Goal: Task Accomplishment & Management: Use online tool/utility

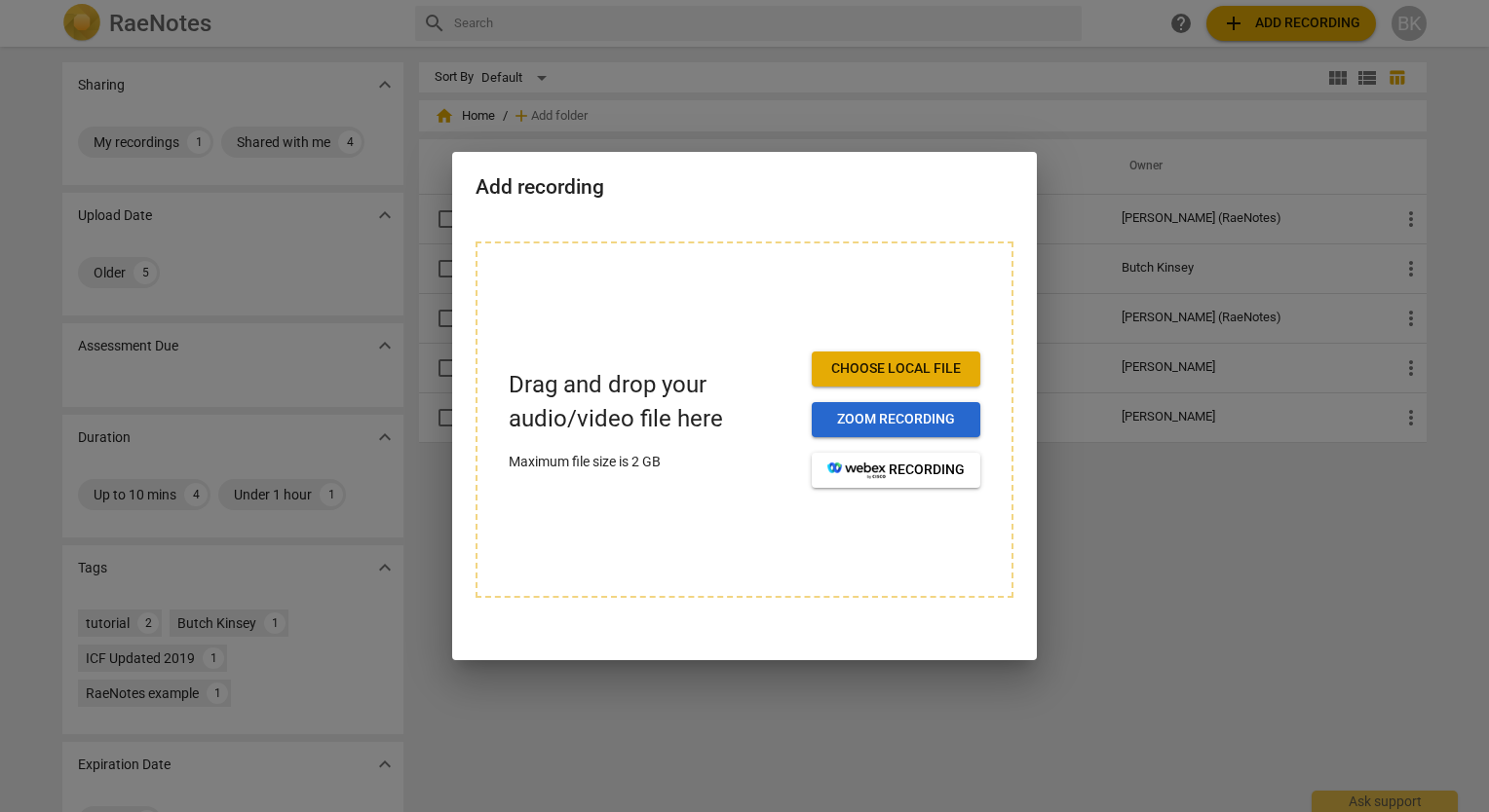
click at [904, 426] on span "Zoom recording" at bounding box center [895, 420] width 137 height 19
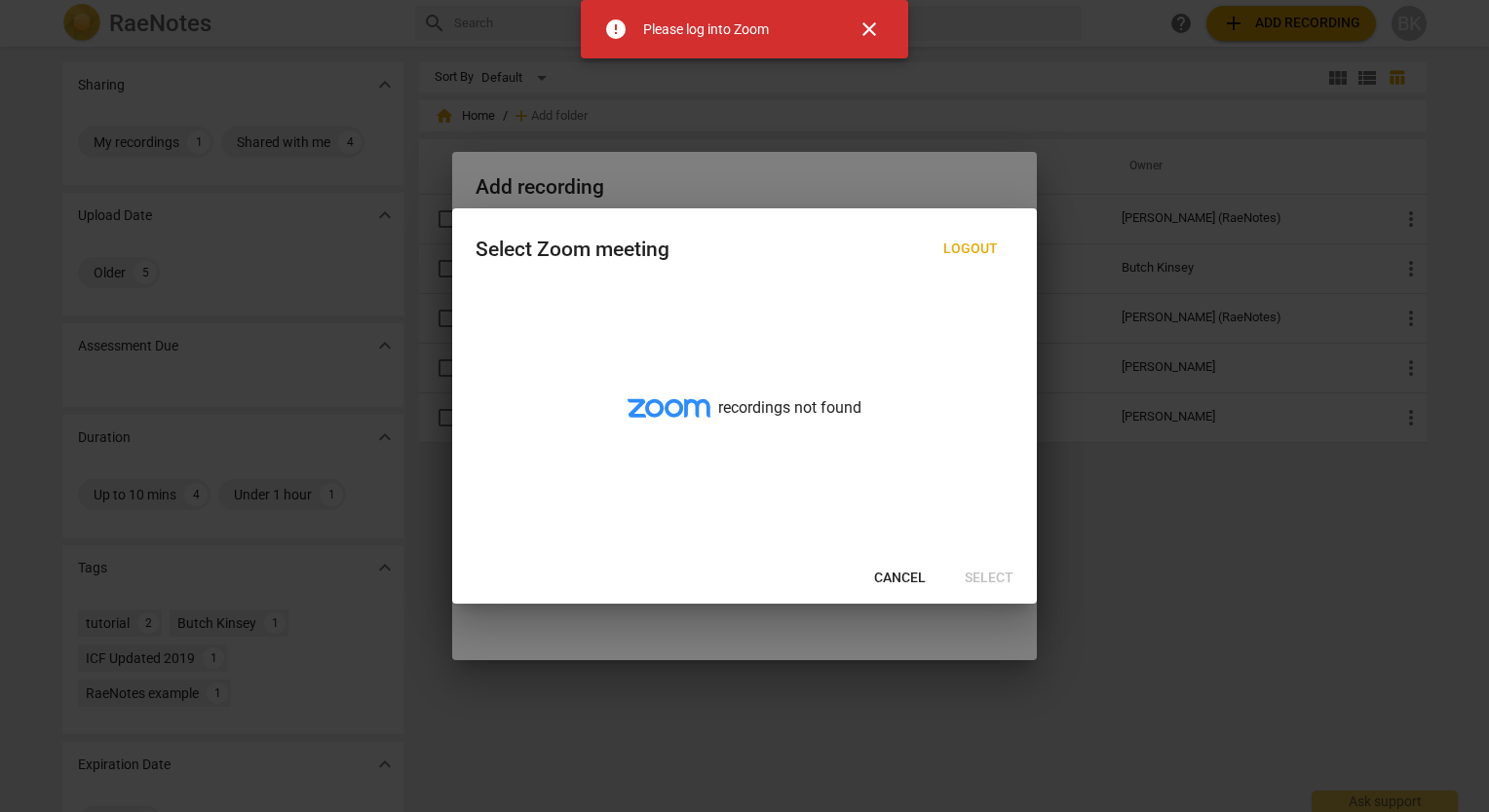
click at [869, 25] on span "close" at bounding box center [869, 29] width 23 height 23
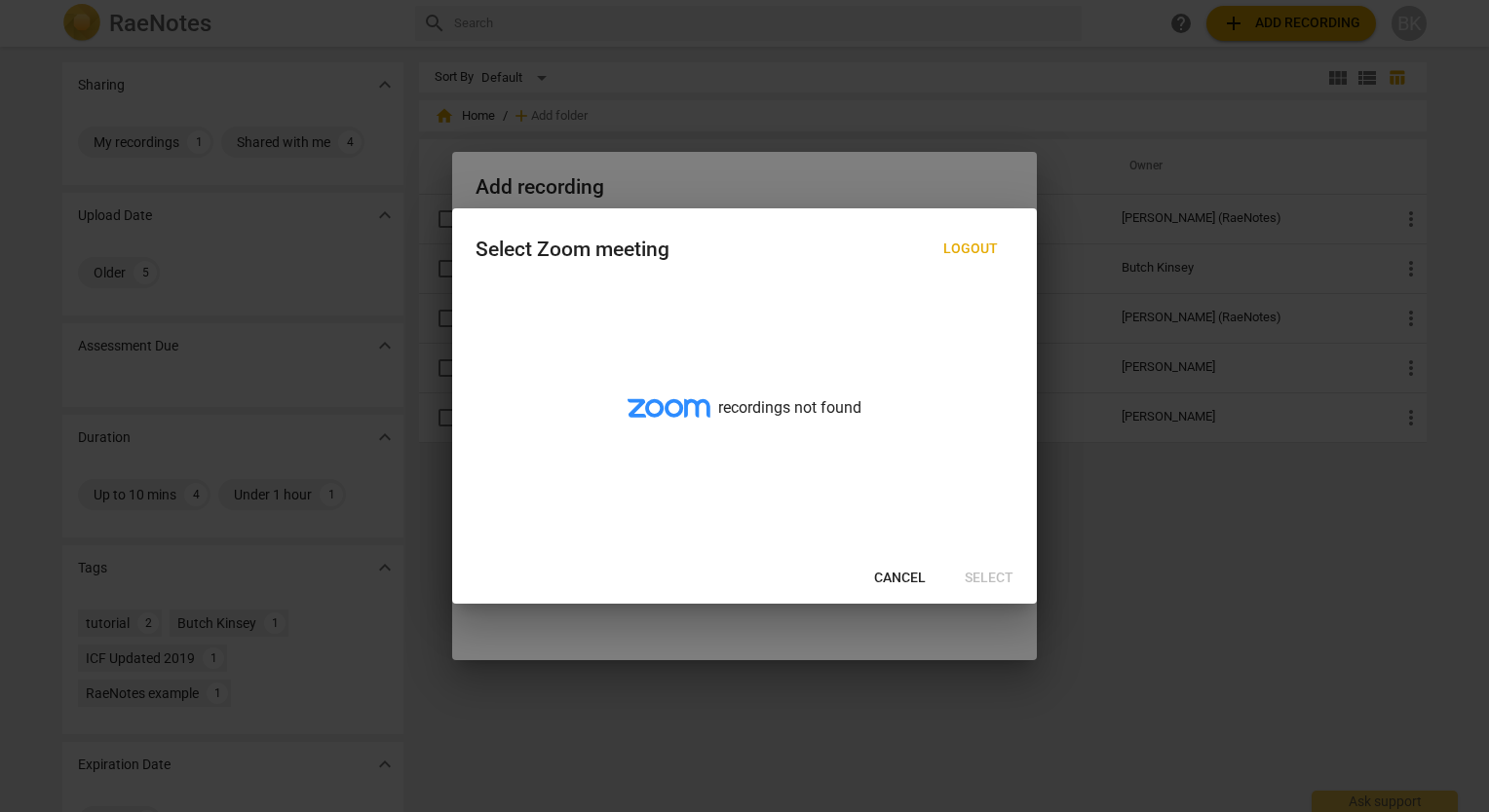
click at [899, 578] on span "Cancel" at bounding box center [899, 579] width 52 height 19
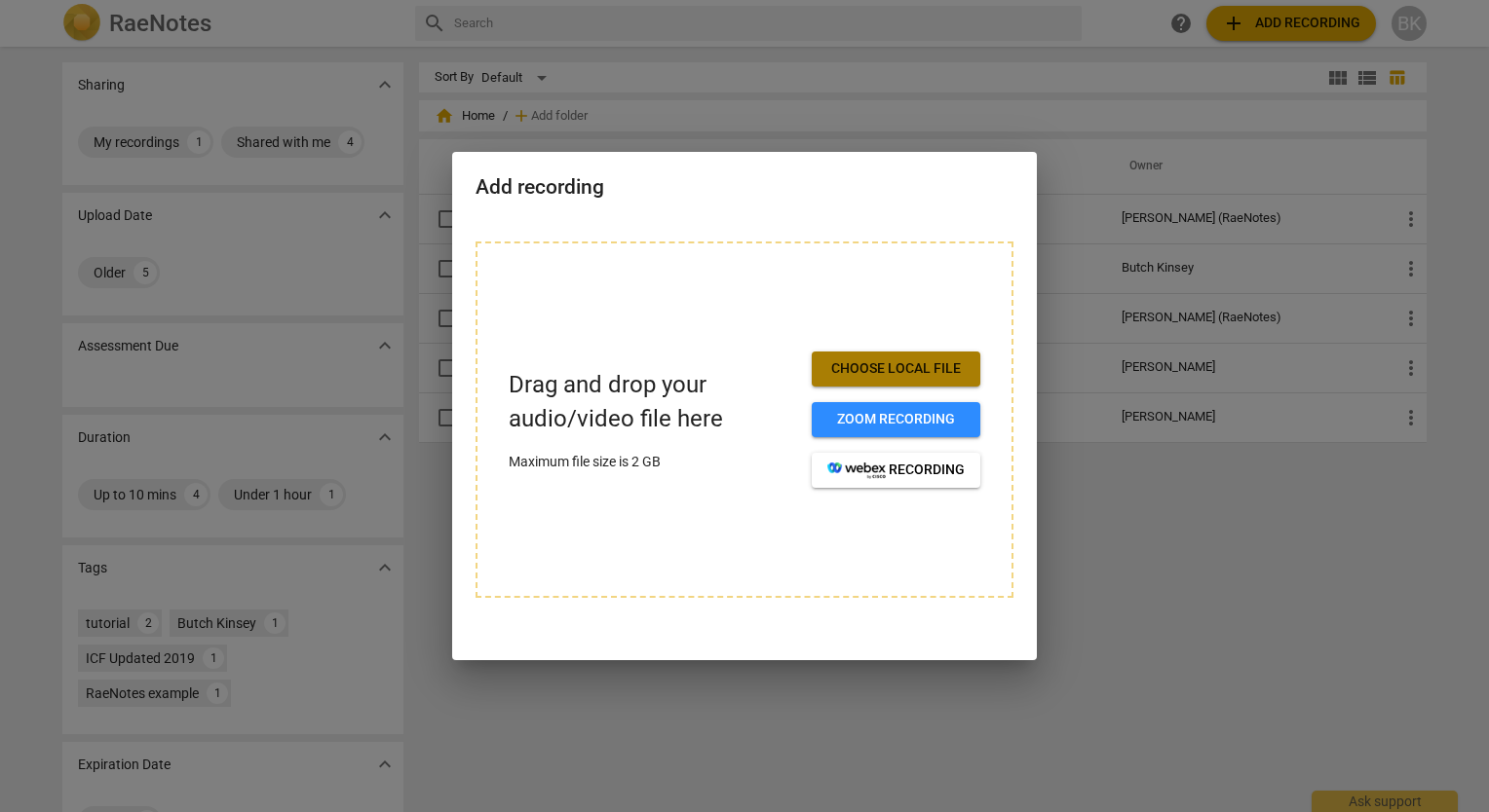
click at [892, 371] on span "Choose local file" at bounding box center [895, 369] width 137 height 19
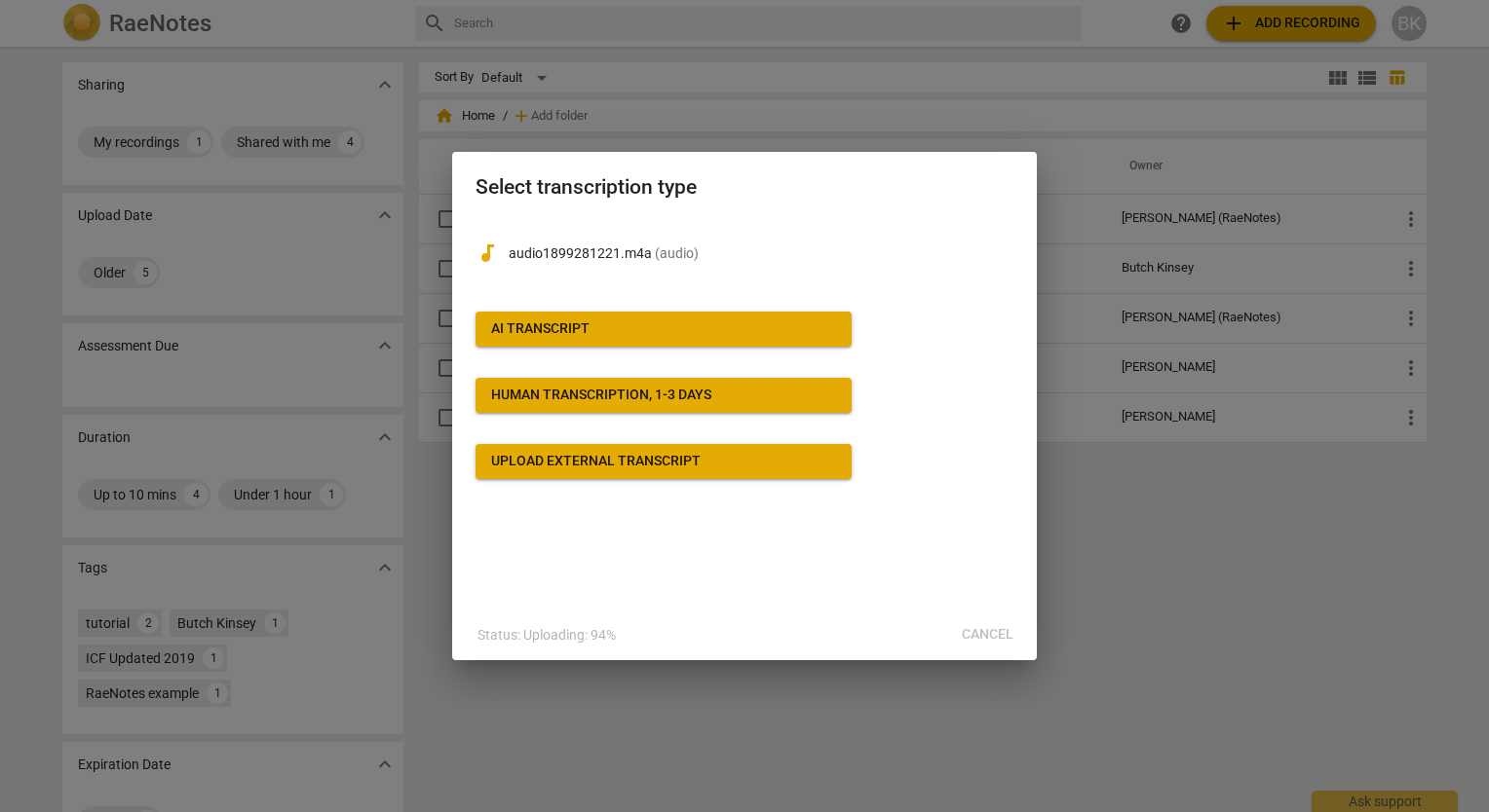
drag, startPoint x: 495, startPoint y: 319, endPoint x: 918, endPoint y: 275, distance: 425.3
click at [918, 275] on div "audiotrack audio1899281221.m4a ( audio )" at bounding box center [745, 250] width 538 height 62
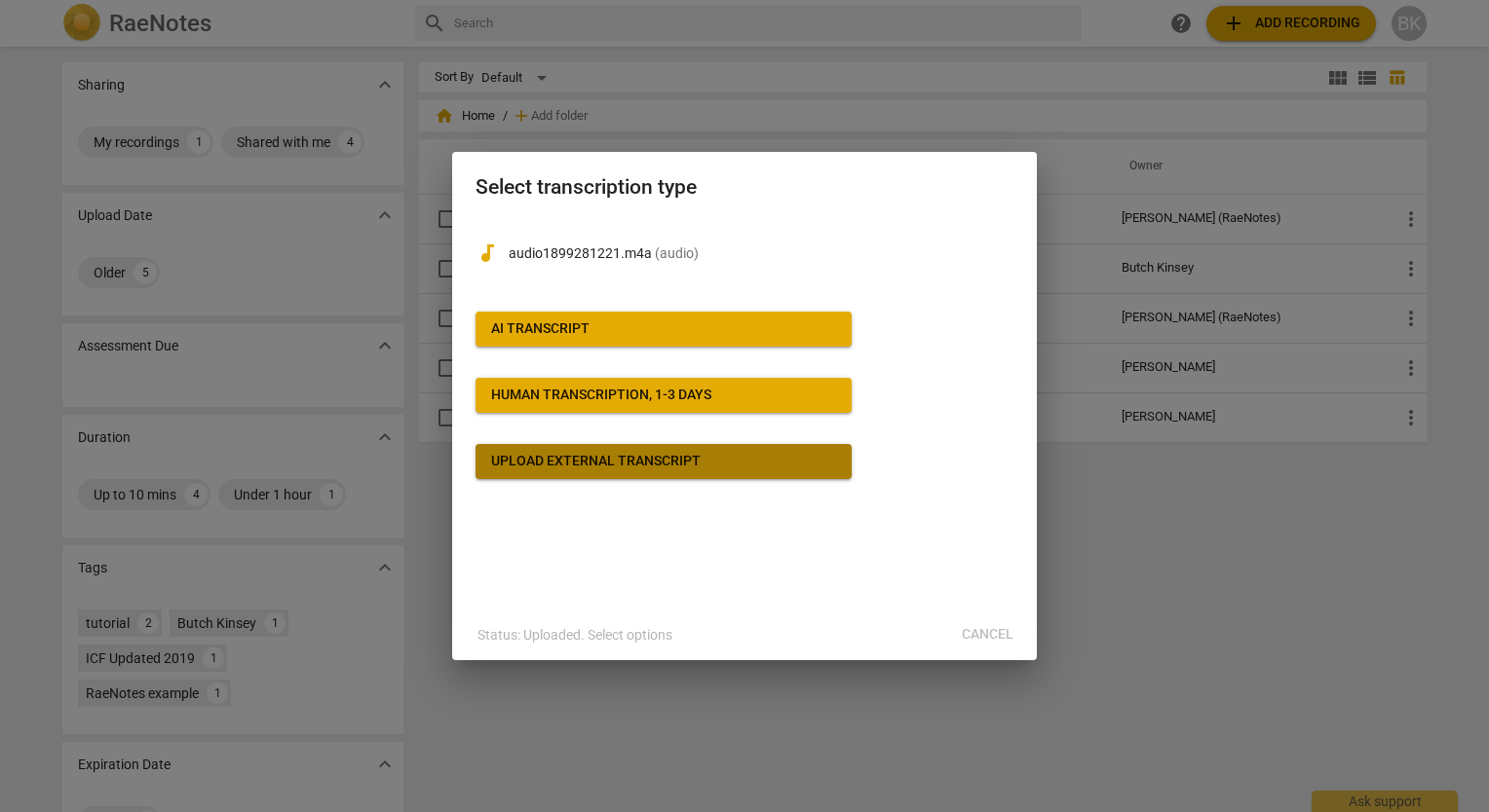
click at [600, 470] on div "Upload external transcript" at bounding box center [596, 462] width 210 height 19
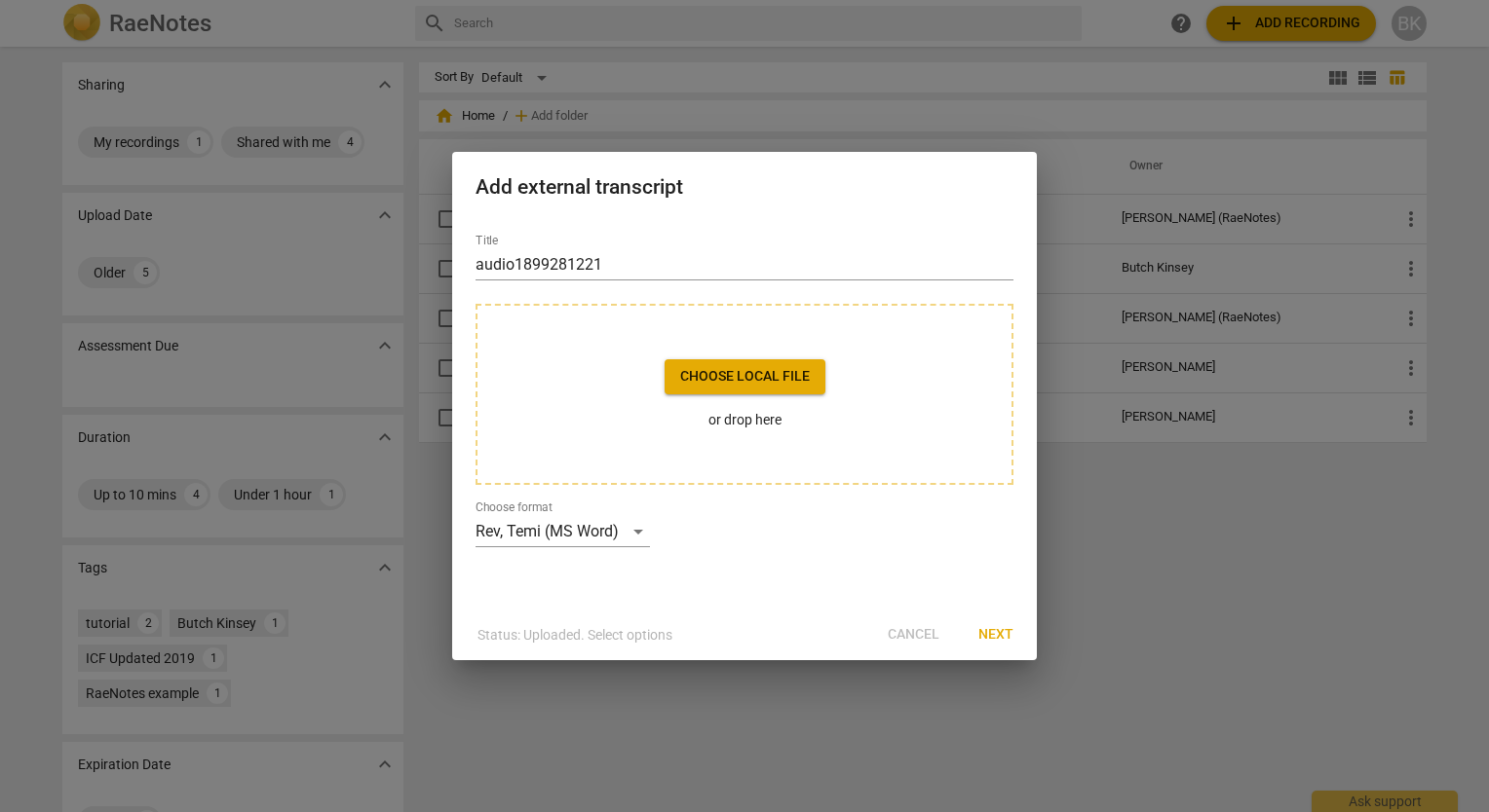
click at [939, 632] on div "Status: Uploaded. Select options Cancel Next" at bounding box center [745, 635] width 577 height 35
click at [929, 635] on div "Status: Uploaded. Select options Cancel Next" at bounding box center [745, 635] width 577 height 35
click at [998, 637] on span "Next" at bounding box center [996, 635] width 35 height 19
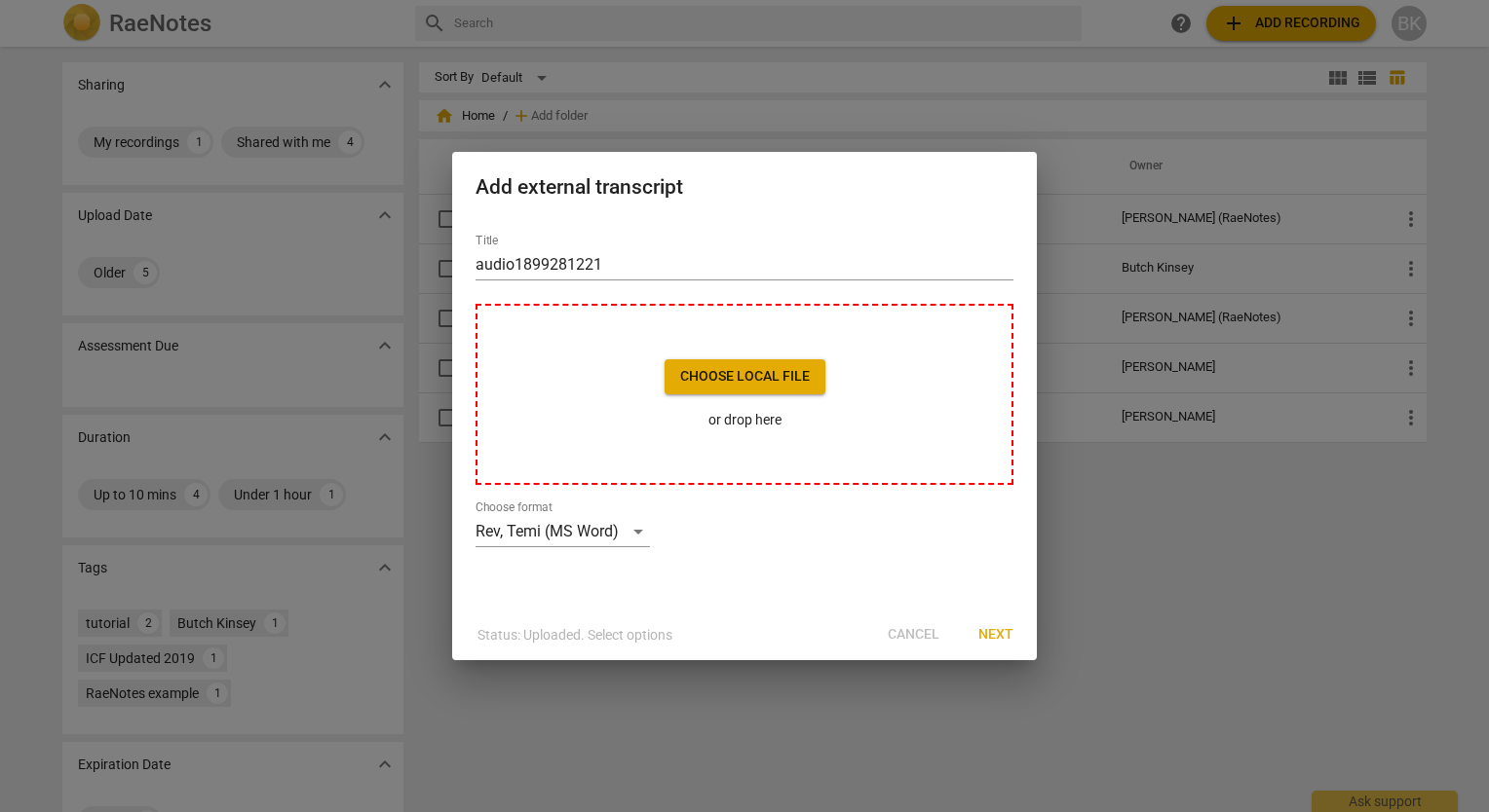
click at [703, 372] on span "Choose local file" at bounding box center [744, 377] width 130 height 19
click at [994, 638] on span "Next" at bounding box center [996, 635] width 35 height 19
click at [1104, 546] on div at bounding box center [744, 406] width 1489 height 812
click at [739, 427] on p "or drop here" at bounding box center [744, 420] width 161 height 20
click at [993, 633] on span "Next" at bounding box center [996, 635] width 35 height 19
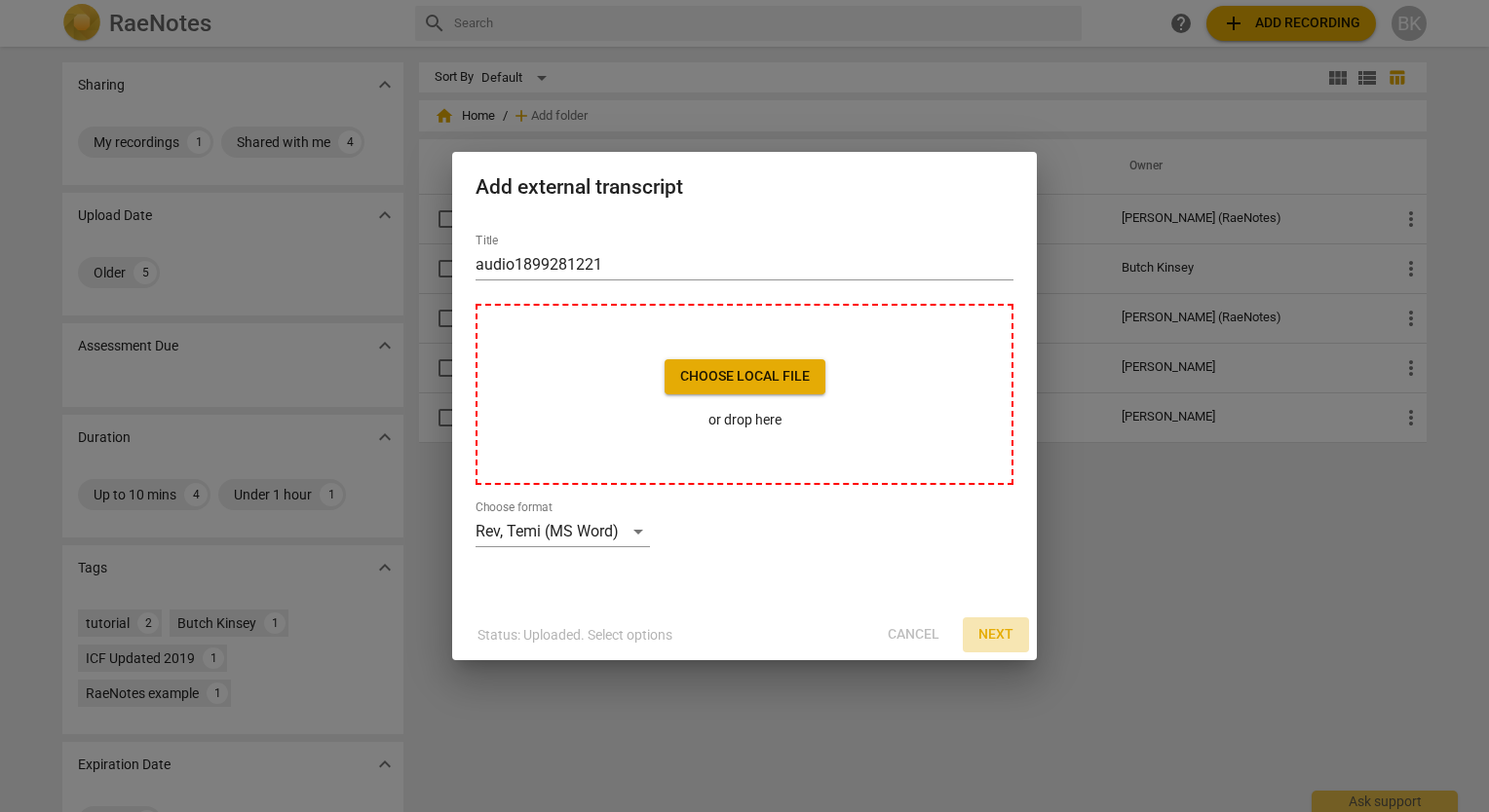
drag, startPoint x: 993, startPoint y: 632, endPoint x: 886, endPoint y: 522, distance: 153.5
click at [992, 629] on span "Next" at bounding box center [996, 635] width 35 height 19
click at [740, 369] on span "Choose local file" at bounding box center [744, 377] width 130 height 19
click at [633, 528] on div "Rev, Temi (MS Word)" at bounding box center [563, 532] width 175 height 31
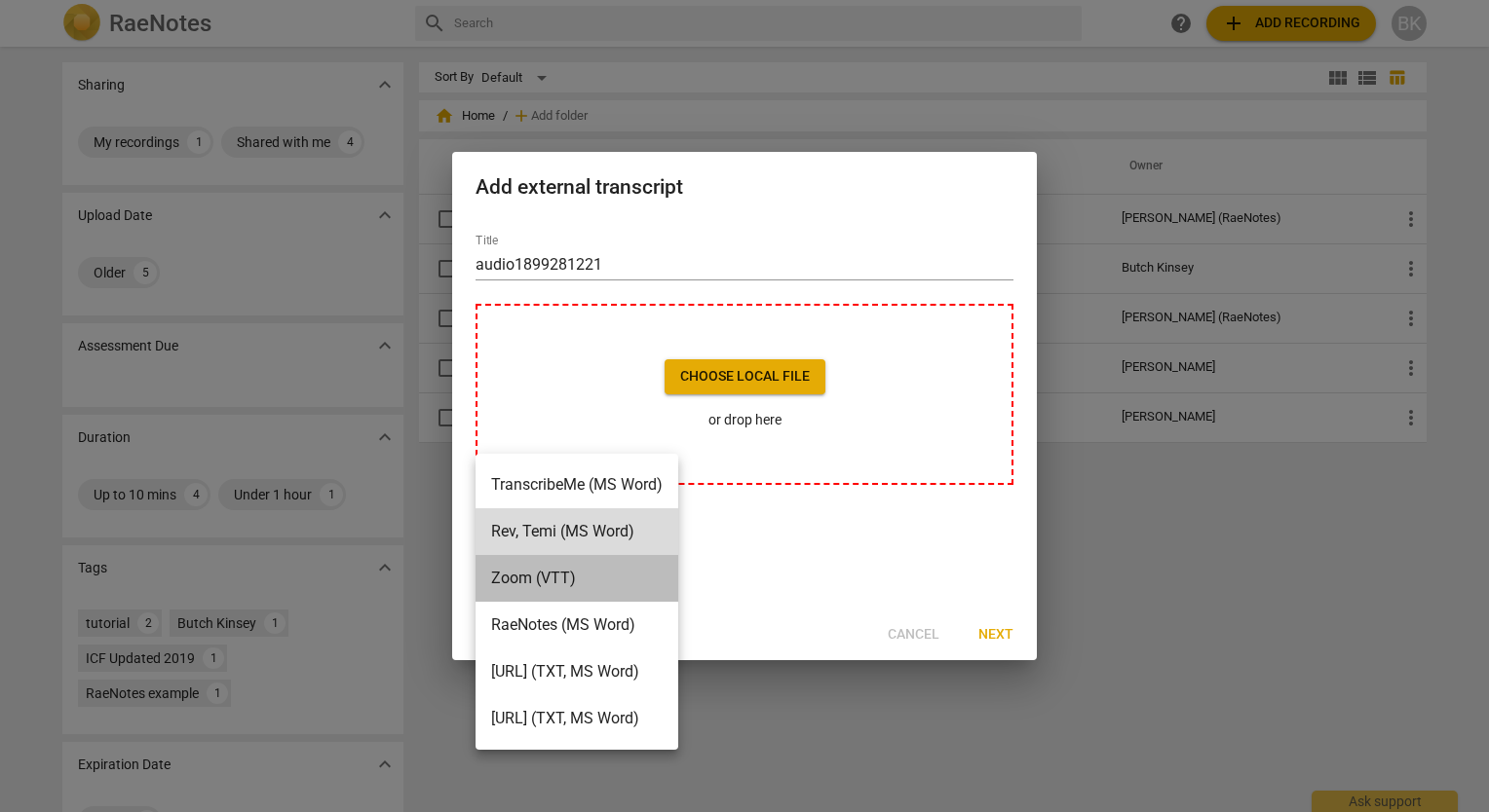
click at [562, 578] on li "Zoom (VTT)" at bounding box center [577, 579] width 203 height 47
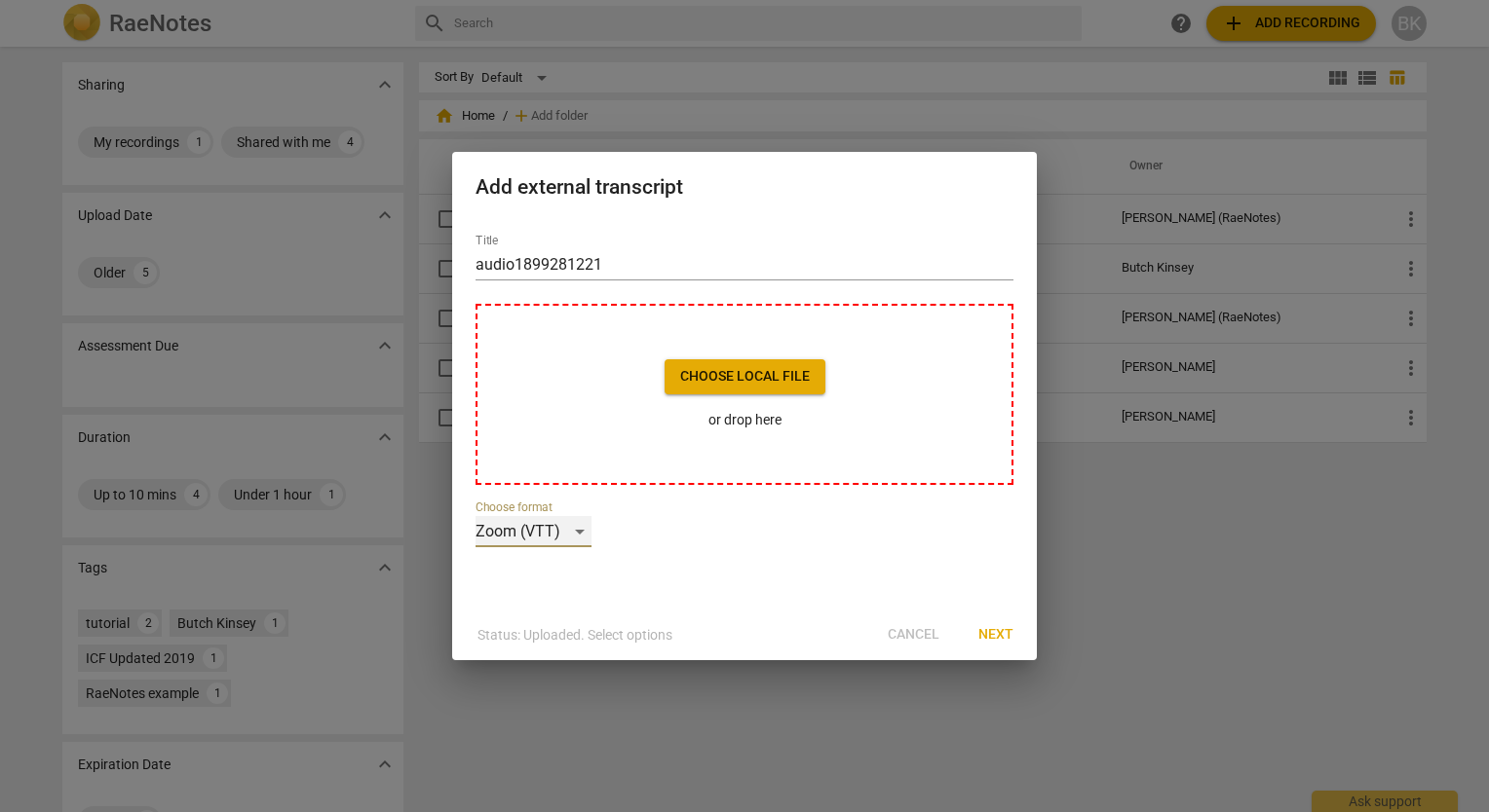
click at [581, 534] on div "Zoom (VTT)" at bounding box center [533, 532] width 116 height 31
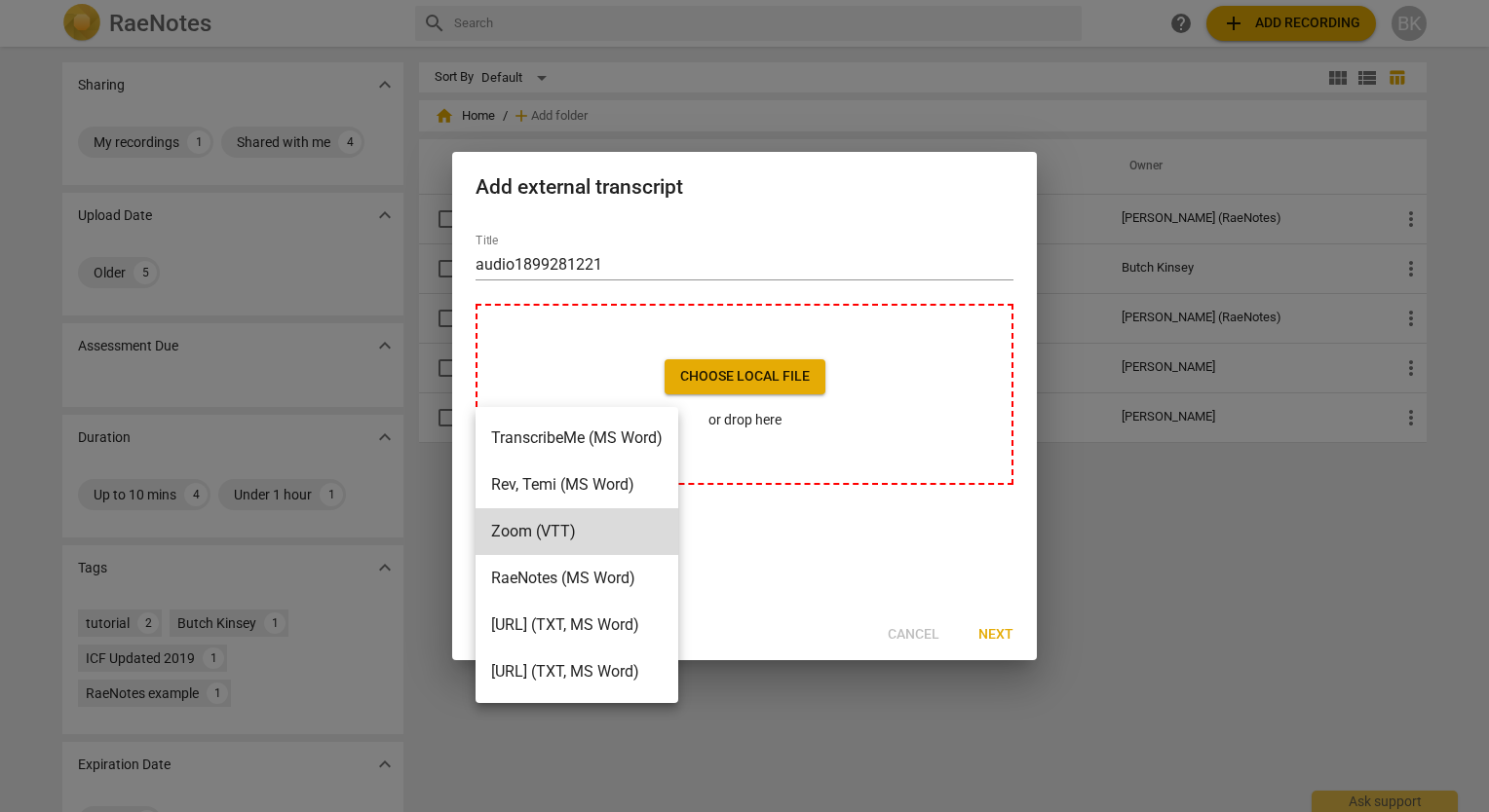
click at [581, 534] on li "Zoom (VTT)" at bounding box center [577, 532] width 203 height 47
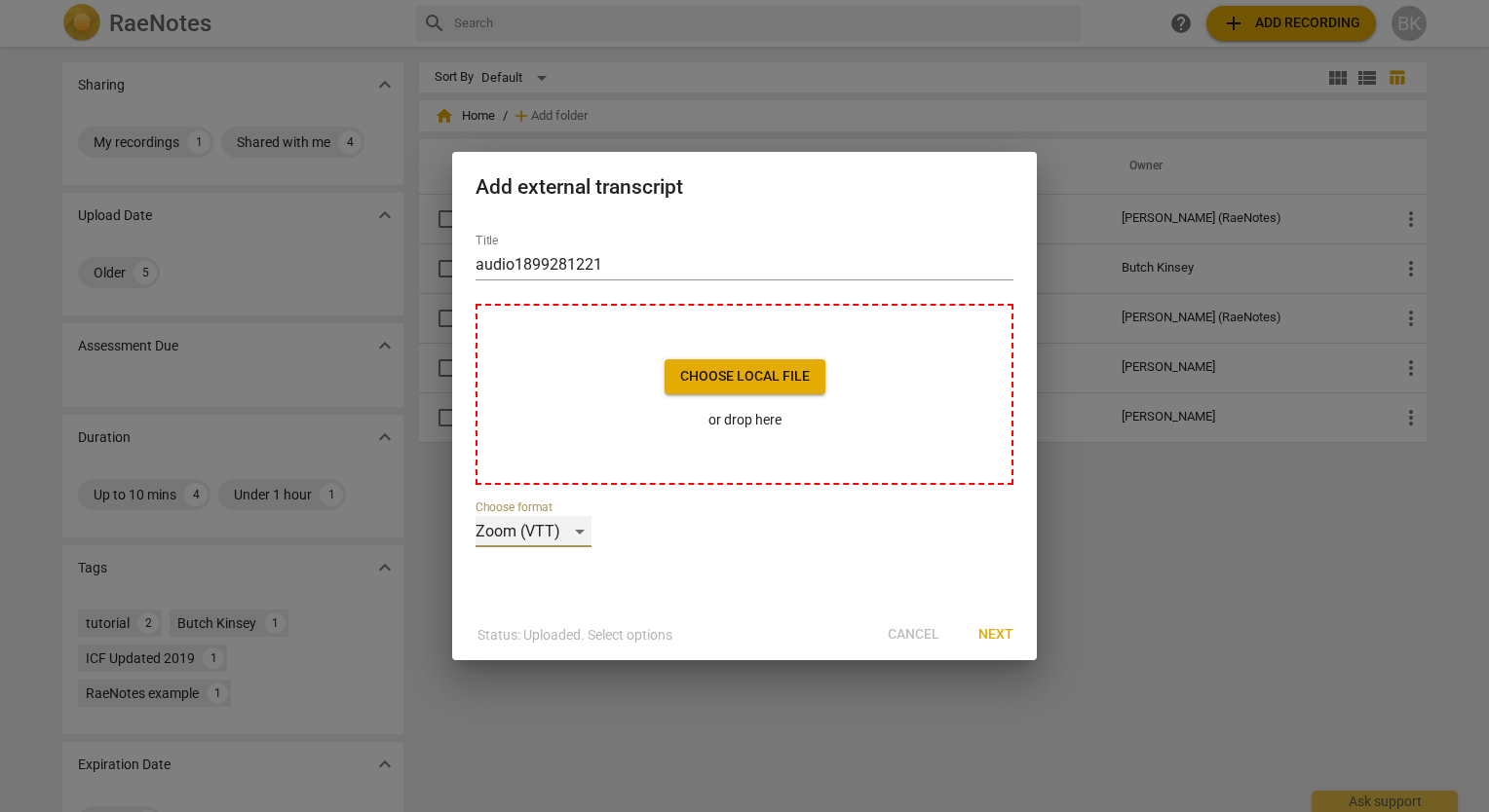
click at [581, 534] on div "Zoom (VTT)" at bounding box center [533, 532] width 116 height 31
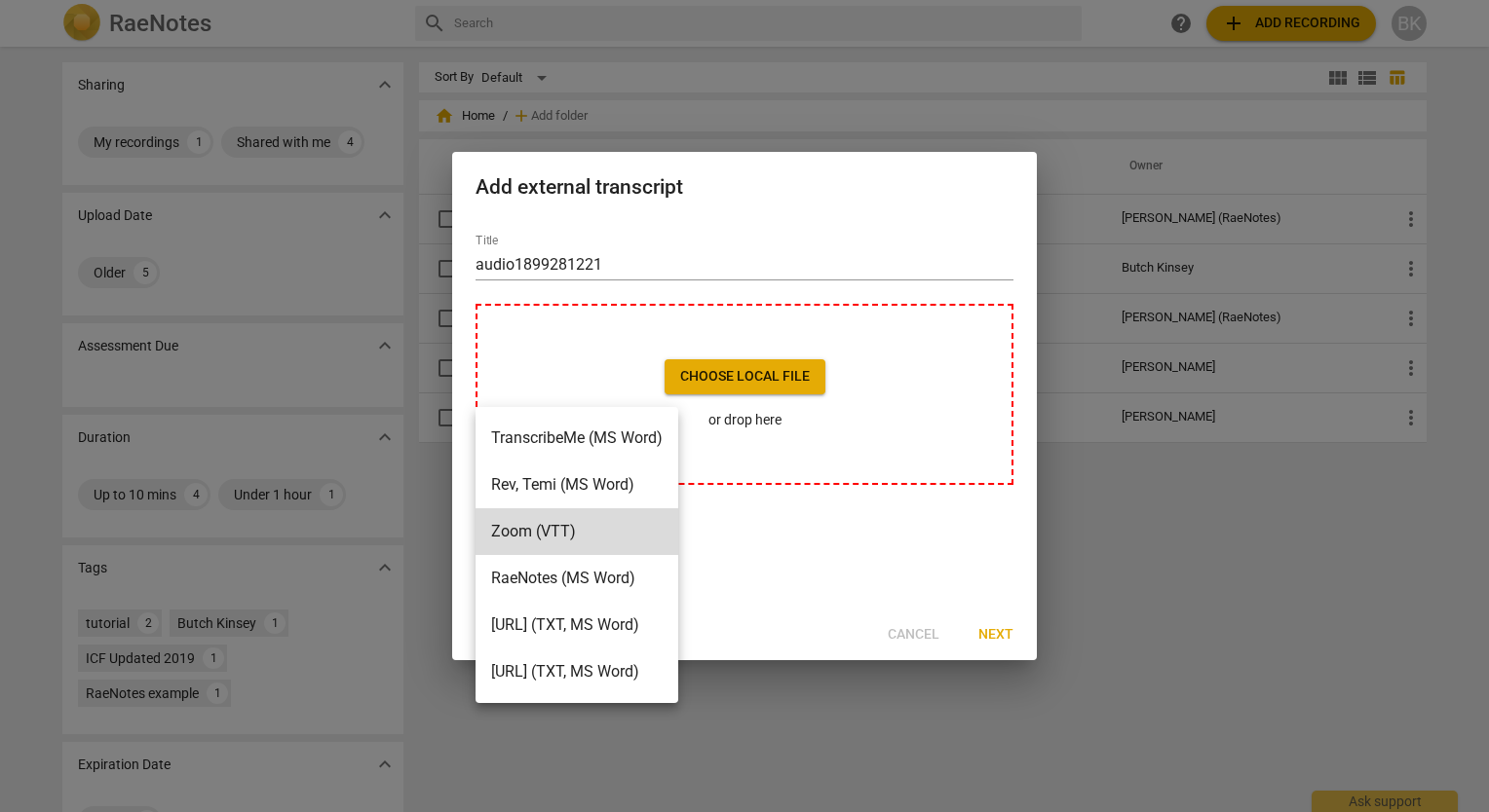
click at [581, 534] on li "Zoom (VTT)" at bounding box center [577, 532] width 203 height 47
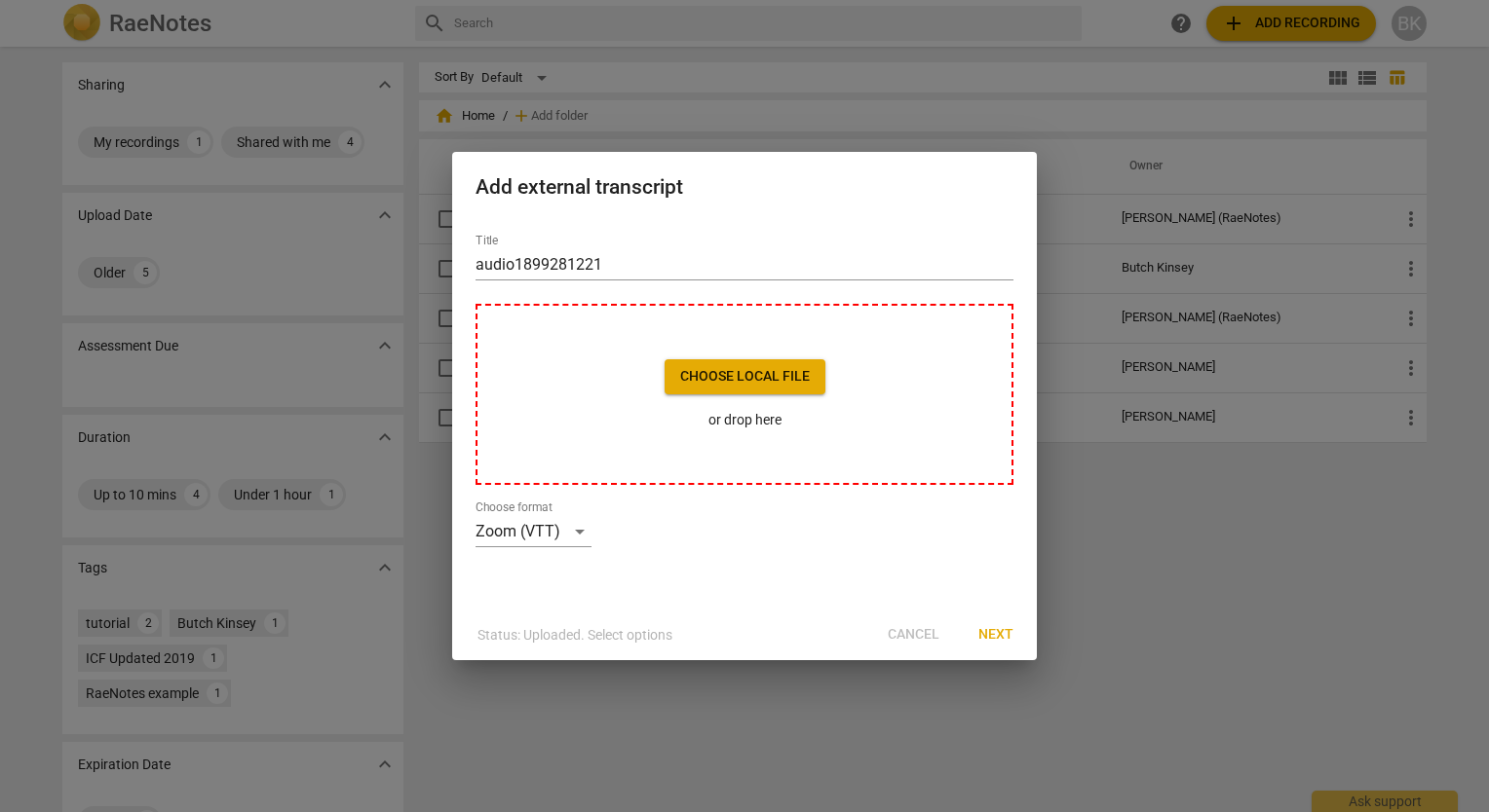
drag, startPoint x: 869, startPoint y: 68, endPoint x: 861, endPoint y: 84, distance: 17.9
click at [861, 84] on div at bounding box center [744, 406] width 1489 height 812
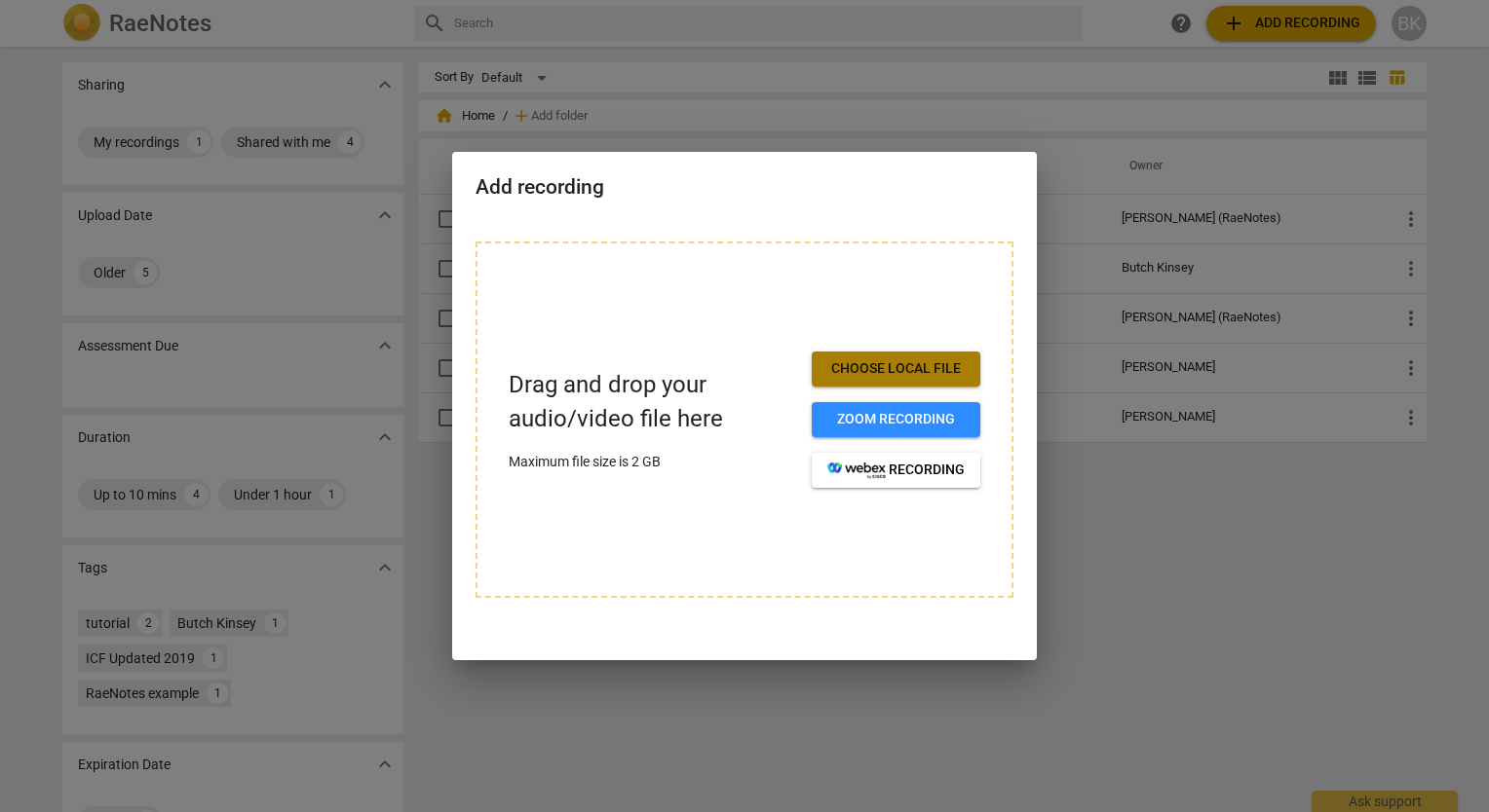
click at [913, 370] on span "Choose local file" at bounding box center [895, 369] width 137 height 19
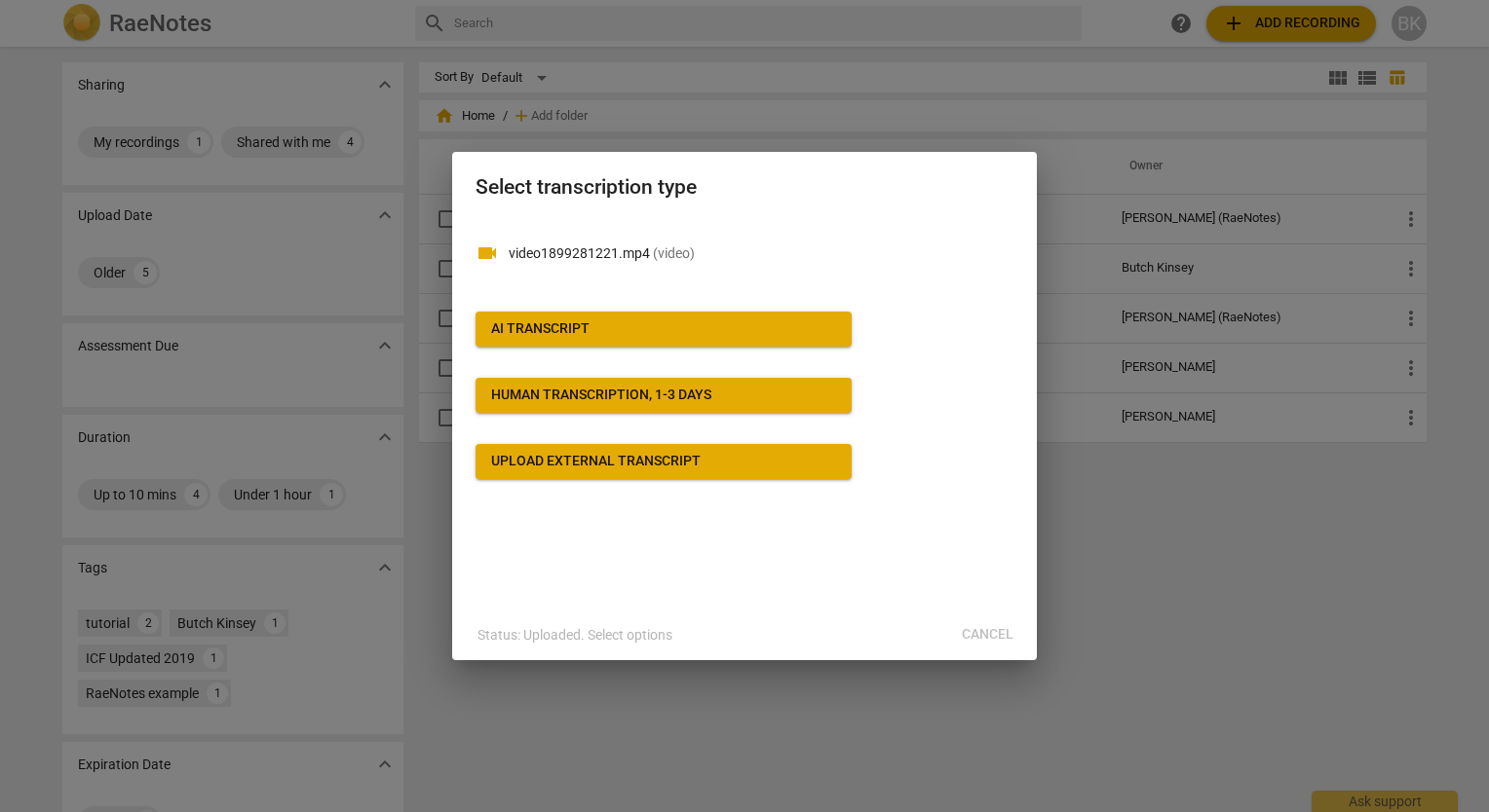
click at [600, 384] on button "Human transcription, 1-3 days" at bounding box center [664, 396] width 376 height 35
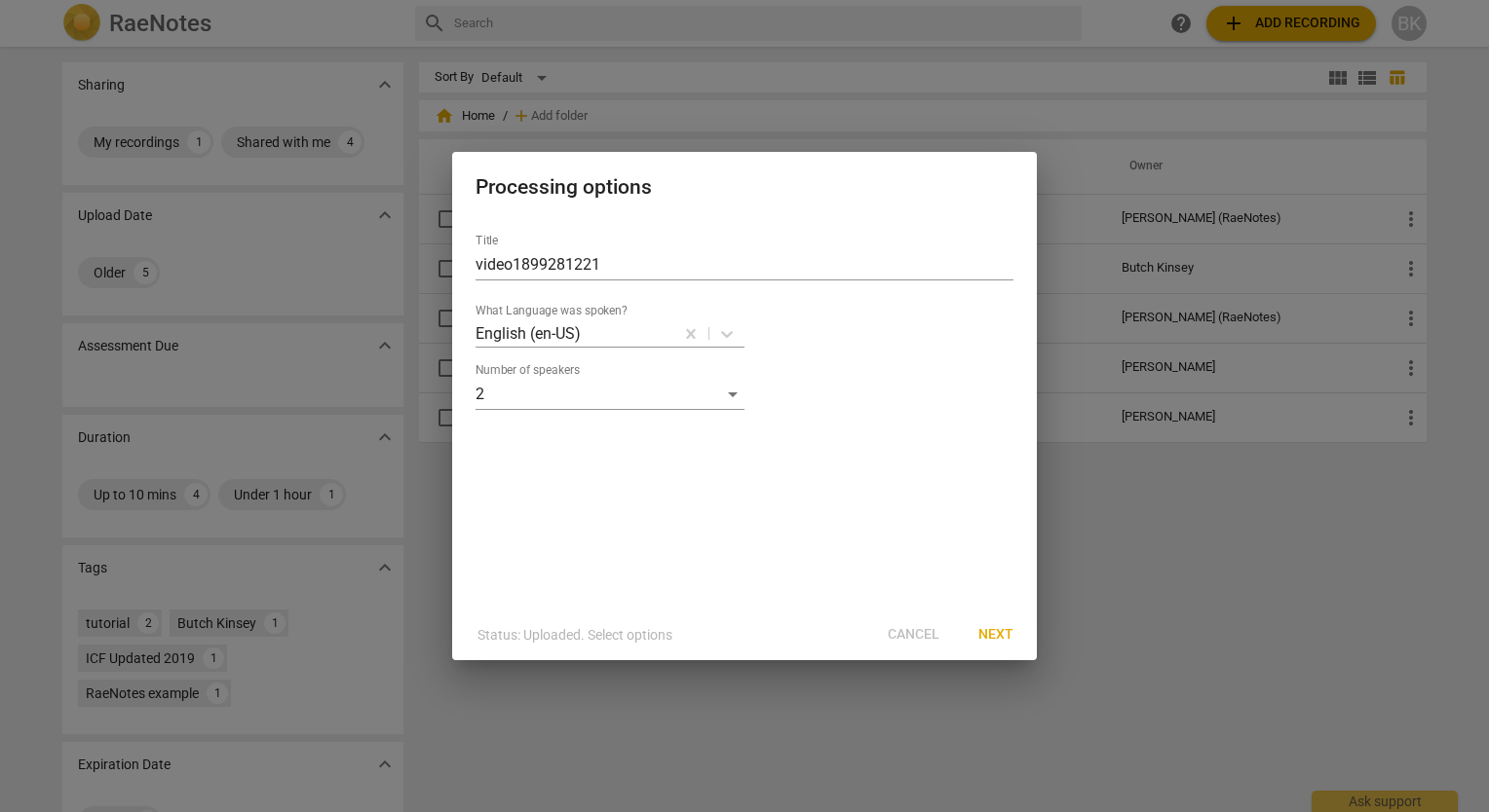
click at [1001, 641] on span "Next" at bounding box center [996, 635] width 35 height 19
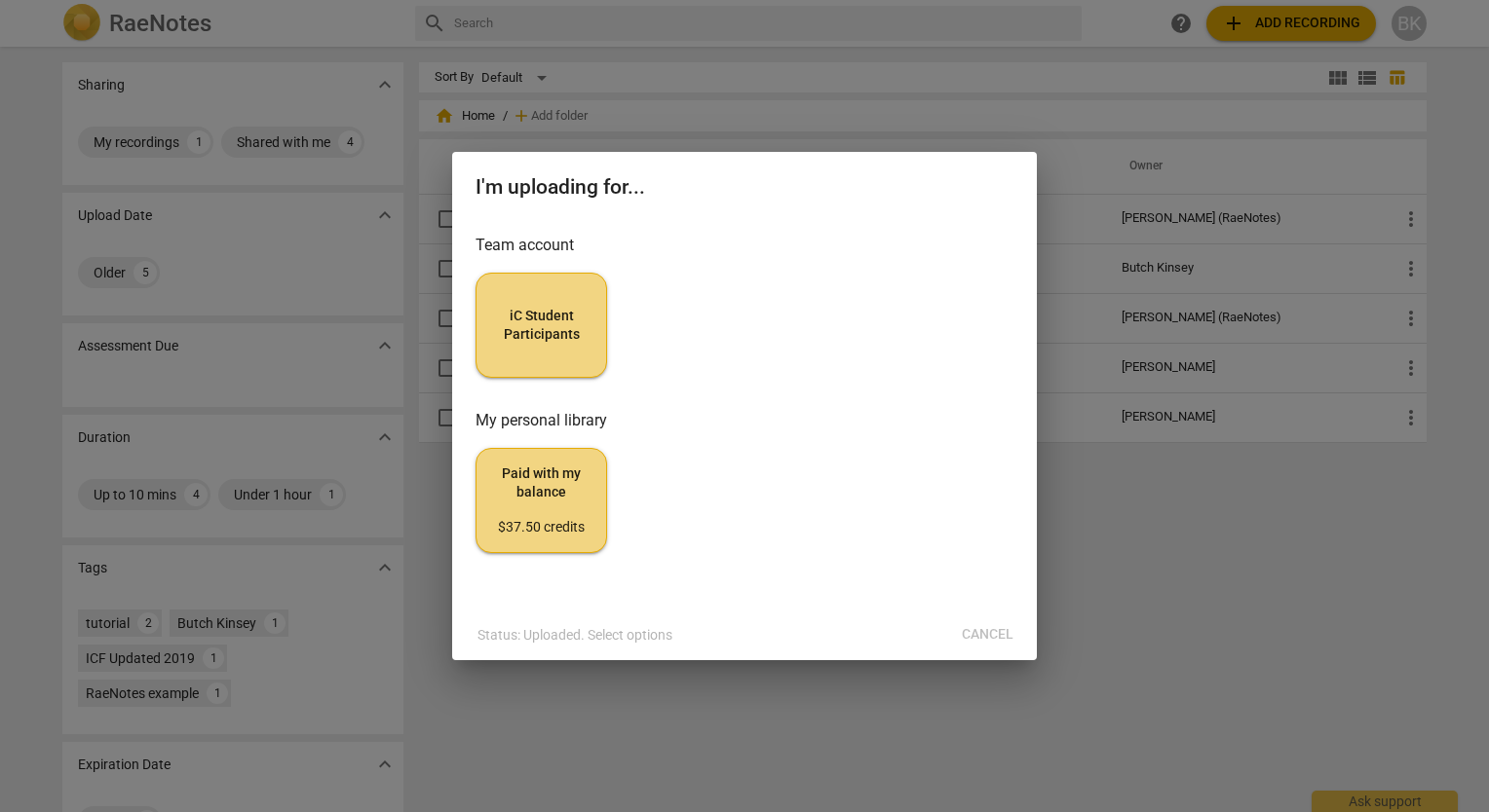
click at [546, 349] on button "iC Student Participants" at bounding box center [541, 326] width 132 height 105
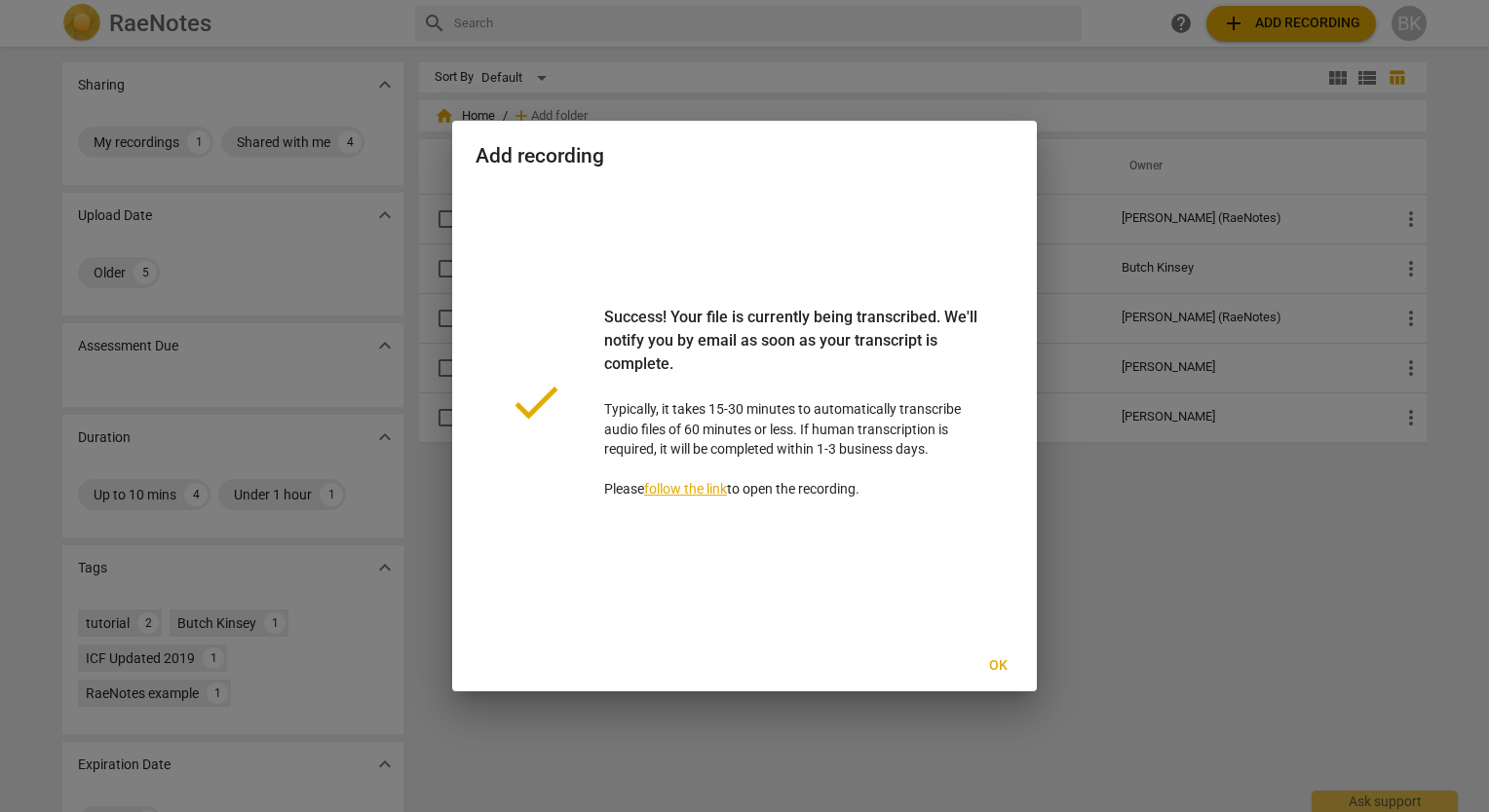
click at [996, 661] on span "Ok" at bounding box center [998, 666] width 31 height 19
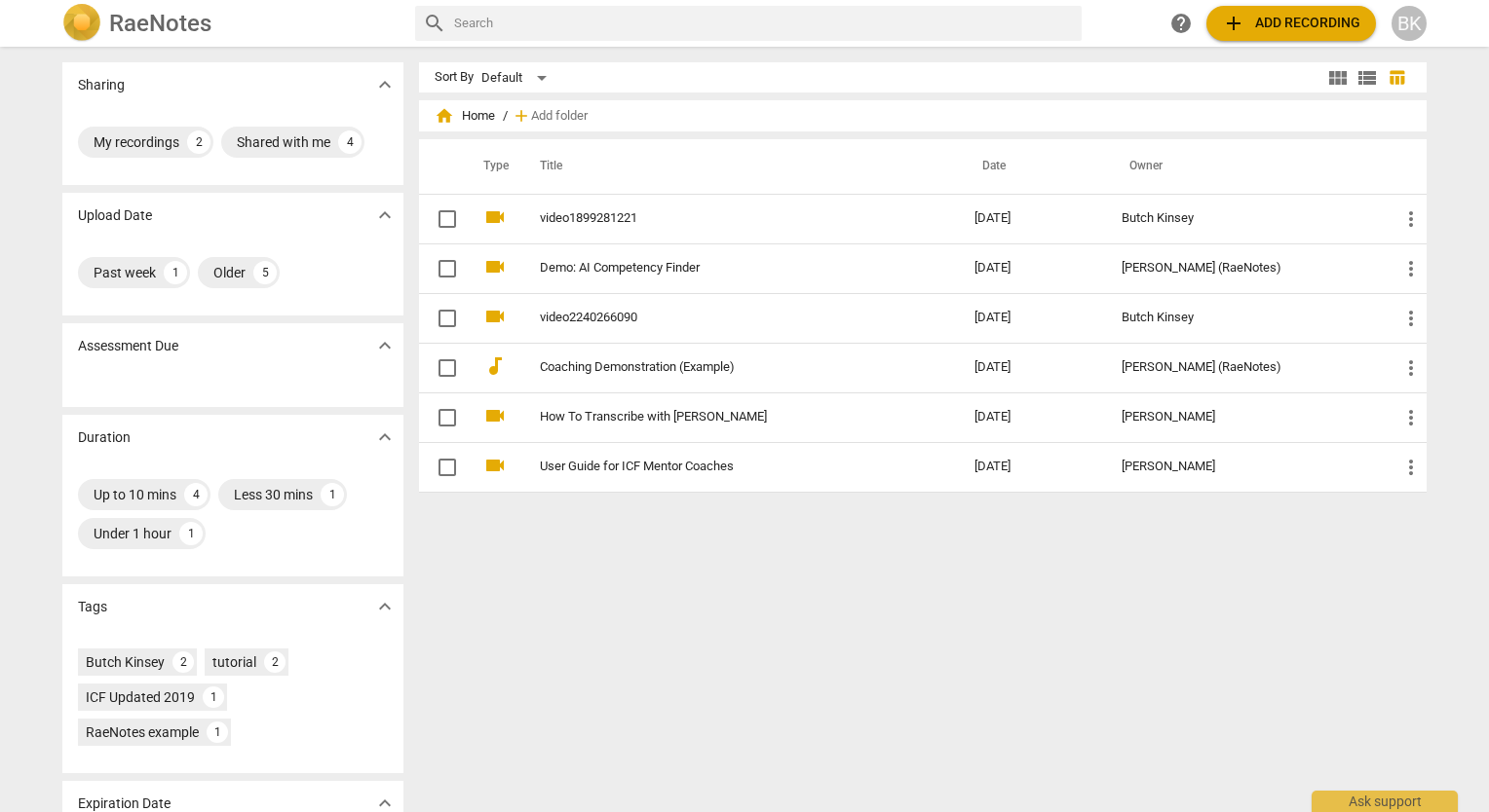
drag, startPoint x: 478, startPoint y: 6, endPoint x: 926, endPoint y: 757, distance: 874.5
click at [926, 757] on div "Sort By Default view_module view_list table_chart home Home / add Add folder Ty…" at bounding box center [930, 429] width 1023 height 734
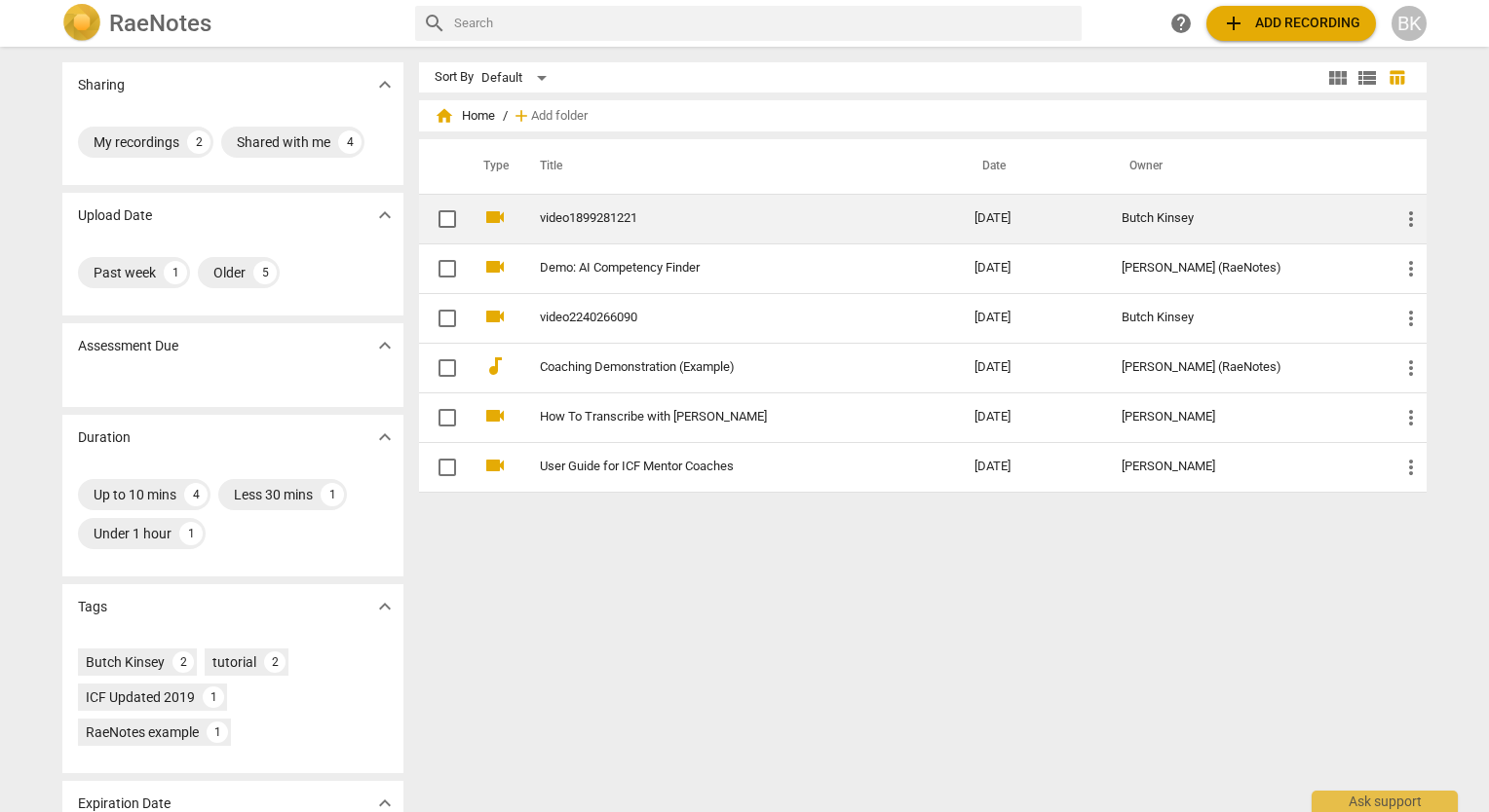
click at [560, 216] on link "video1899281221" at bounding box center [723, 218] width 365 height 15
